Goal: Information Seeking & Learning: Check status

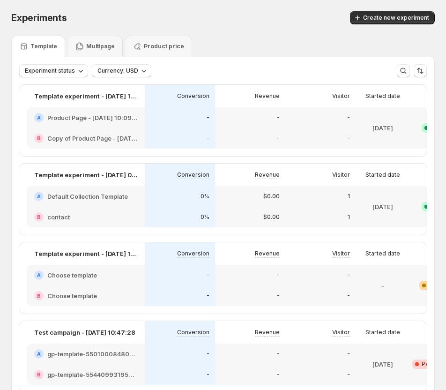
click at [108, 111] on div "A Product Page - [DATE] 10:09:21" at bounding box center [86, 117] width 118 height 21
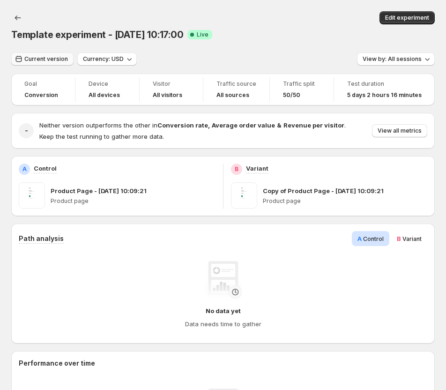
click at [56, 59] on span "Current version" at bounding box center [46, 59] width 44 height 8
